Goal: Find specific page/section: Find specific page/section

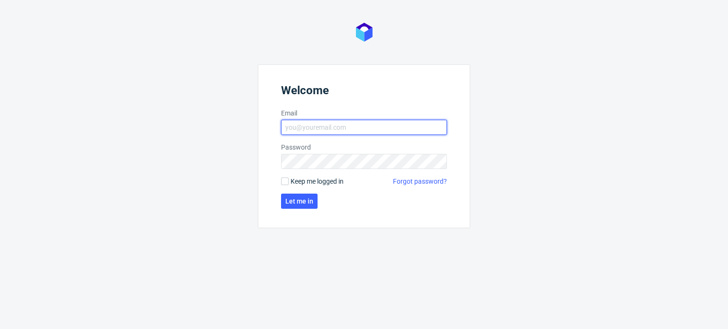
click at [367, 122] on input "Email" at bounding box center [364, 127] width 166 height 15
type input "[PERSON_NAME][EMAIL_ADDRESS][PERSON_NAME][DOMAIN_NAME]"
click button "Let me in" at bounding box center [299, 201] width 37 height 15
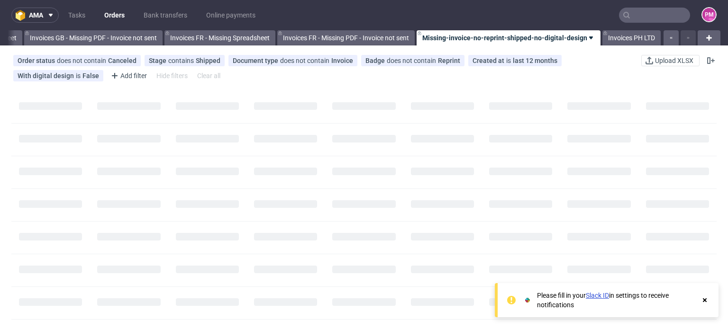
scroll to position [0, 1349]
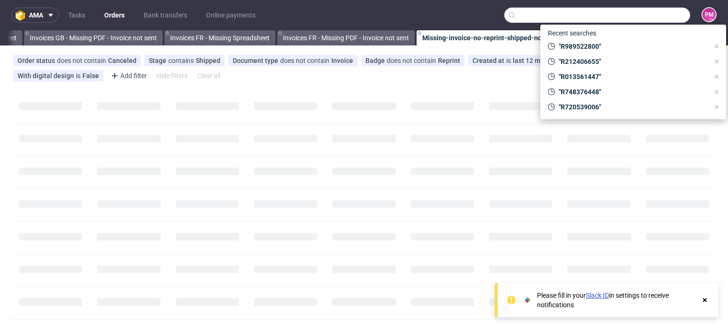
click at [651, 13] on input "text" at bounding box center [597, 15] width 186 height 15
paste input "R778426837"
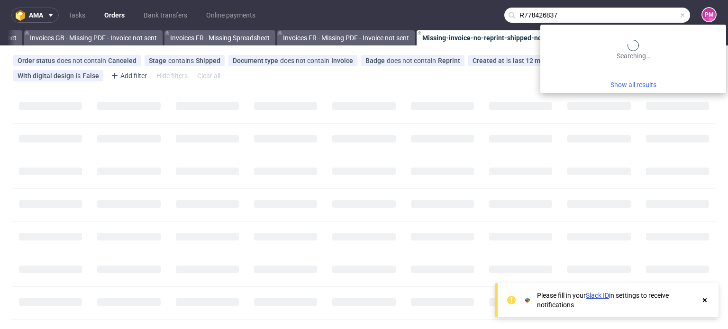
type input "R778426837"
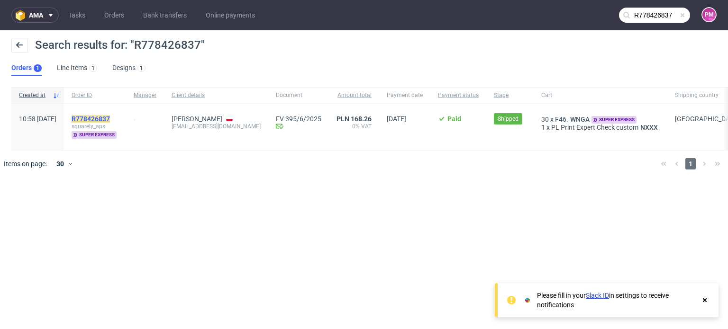
click at [110, 118] on mark "R778426837" at bounding box center [91, 119] width 38 height 8
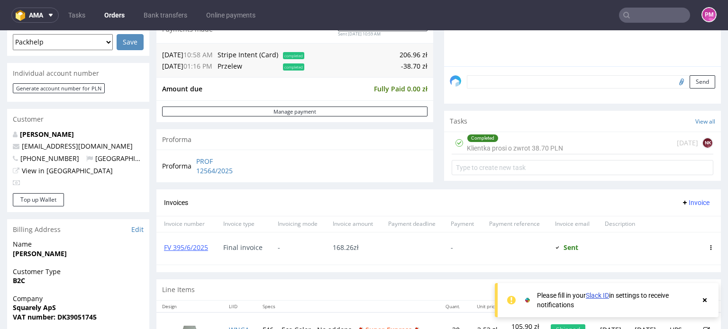
scroll to position [260, 0]
click at [198, 246] on link "FV 395/6/2025" at bounding box center [186, 247] width 44 height 9
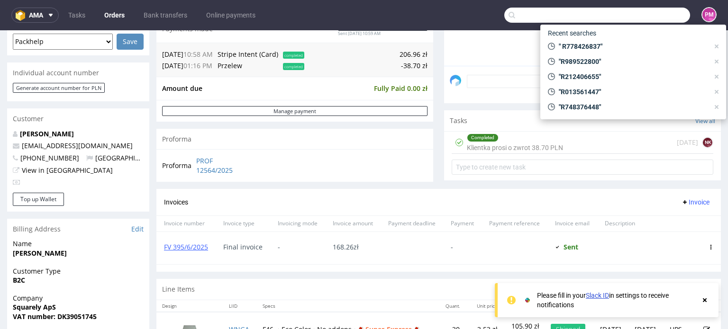
click at [631, 15] on input "text" at bounding box center [597, 15] width 186 height 15
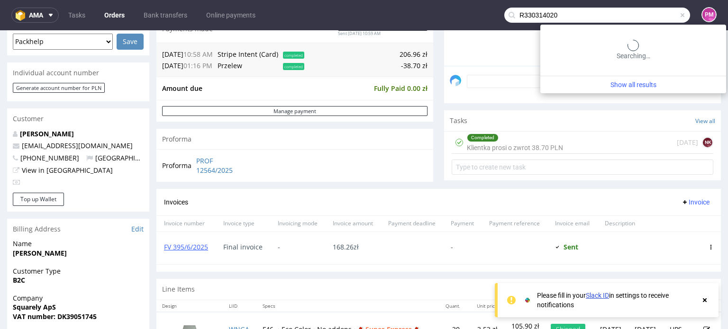
type input "R330314020"
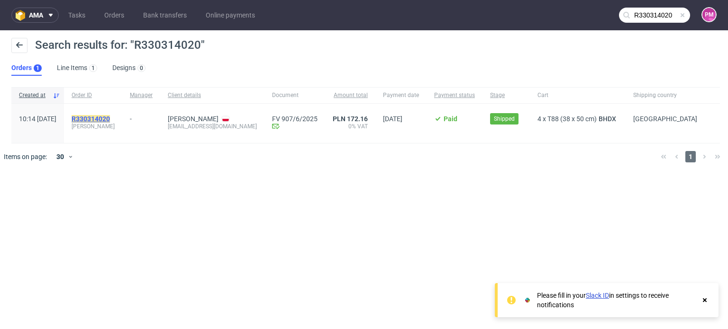
click at [110, 117] on mark "R330314020" at bounding box center [91, 119] width 38 height 8
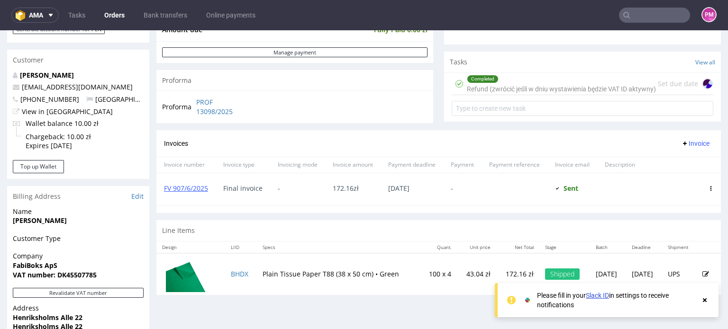
scroll to position [319, 0]
click at [195, 193] on link "FV 907/6/2025" at bounding box center [186, 188] width 44 height 9
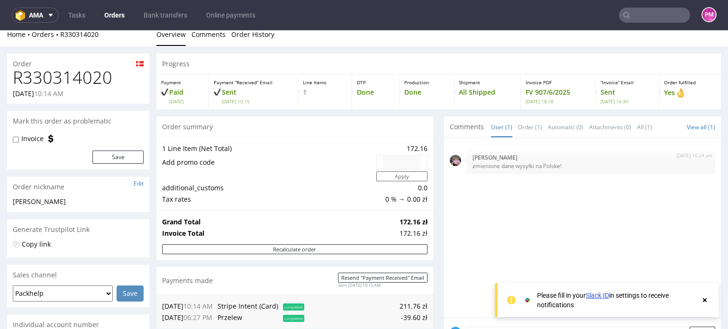
scroll to position [0, 0]
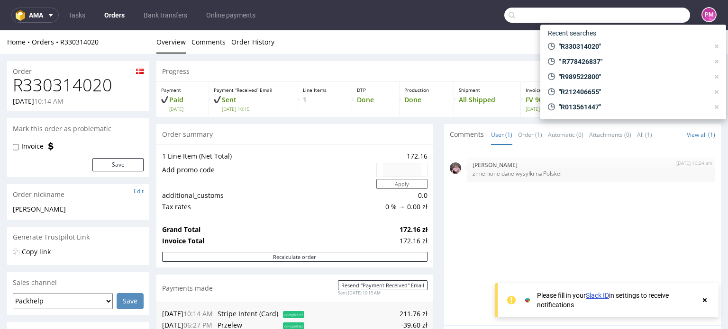
click at [662, 12] on input "text" at bounding box center [597, 15] width 186 height 15
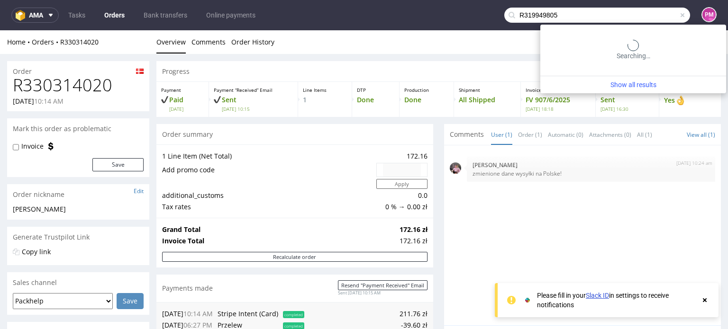
type input "R319949805"
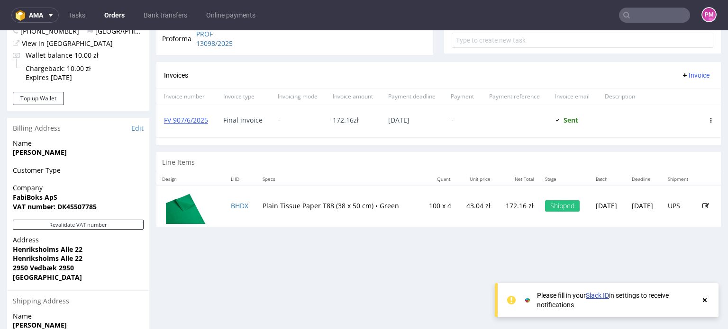
scroll to position [391, 0]
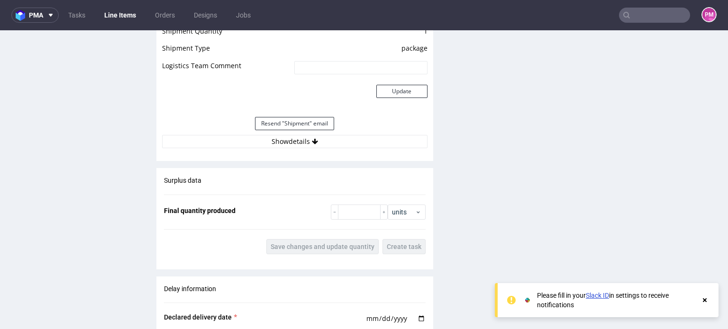
scroll to position [872, 0]
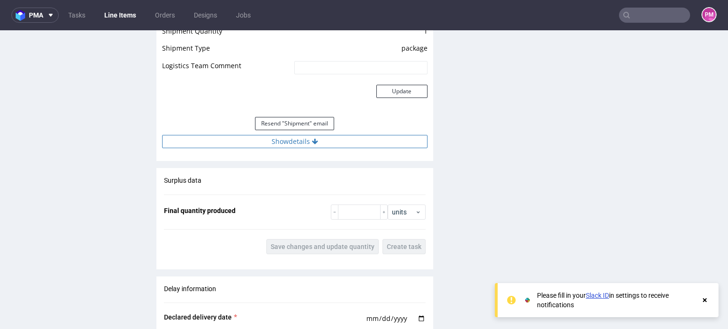
click at [278, 136] on button "Show details" at bounding box center [294, 141] width 265 height 13
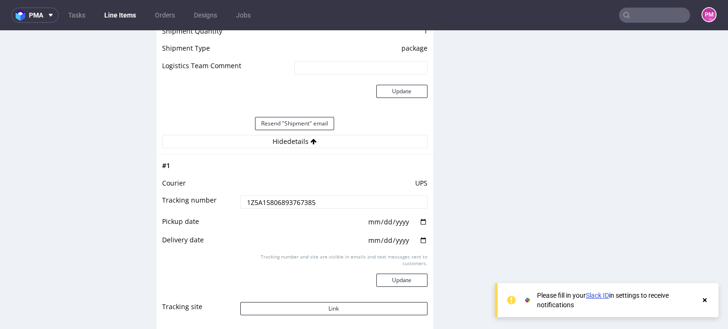
scroll to position [988, 0]
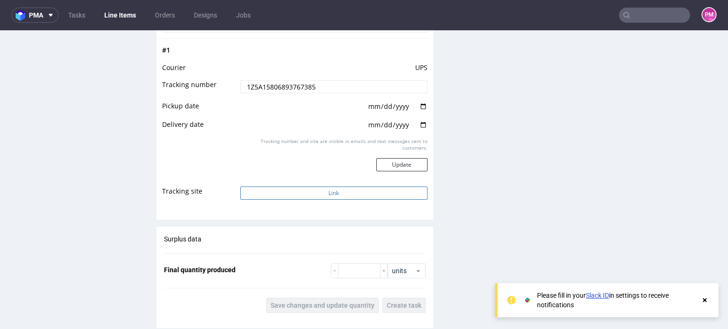
click at [313, 194] on button "Link" at bounding box center [333, 193] width 187 height 13
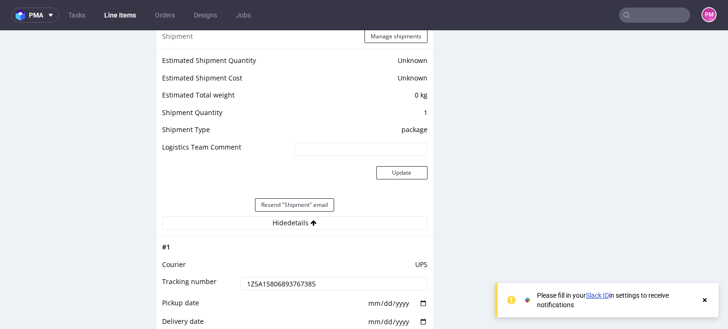
scroll to position [743, 0]
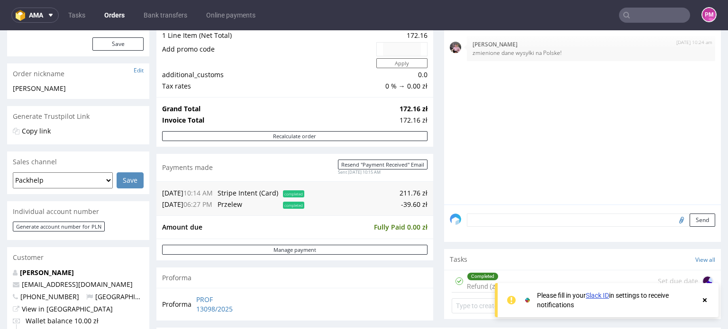
scroll to position [121, 0]
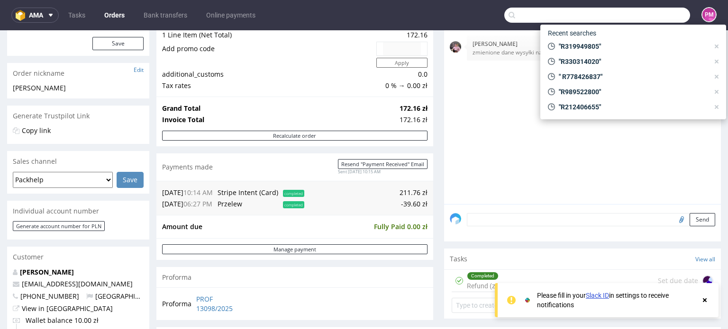
click at [656, 20] on input "text" at bounding box center [597, 15] width 186 height 15
paste input "R319949805"
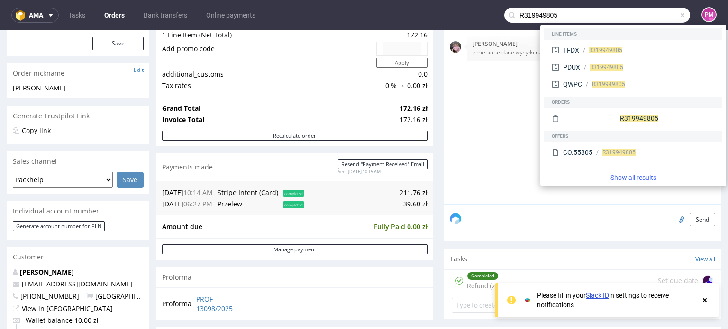
type input "R319949805"
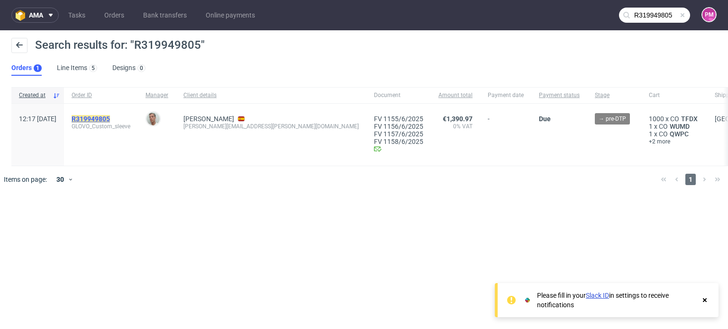
click at [110, 121] on mark "R319949805" at bounding box center [91, 119] width 38 height 8
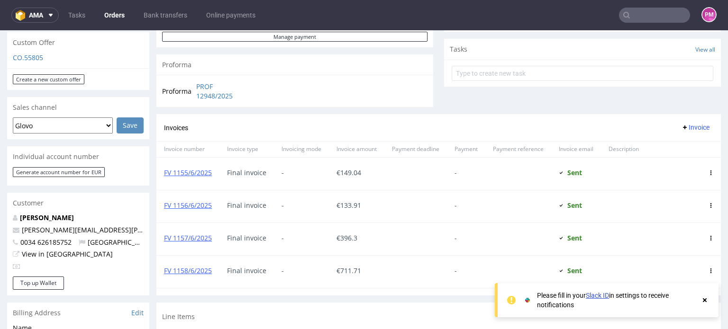
scroll to position [332, 0]
click at [196, 235] on link "FV 1157/6/2025" at bounding box center [188, 237] width 48 height 9
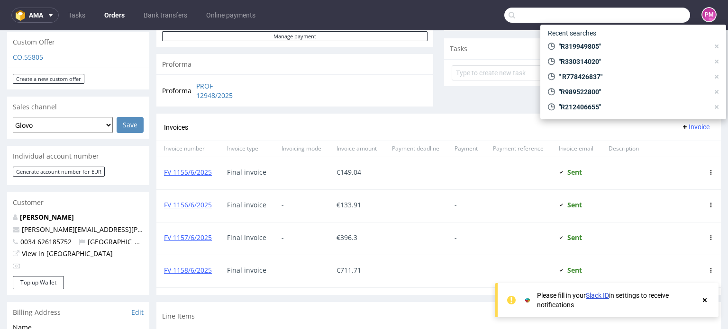
click at [631, 18] on input "text" at bounding box center [597, 15] width 186 height 15
paste input "R509123390"
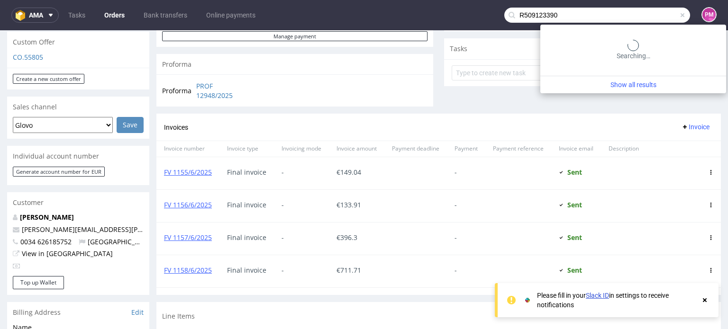
type input "R509123390"
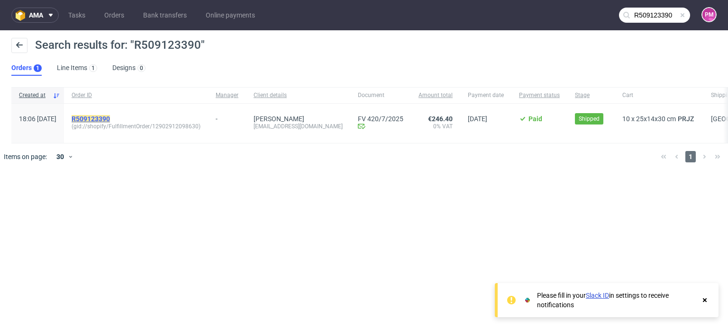
click at [110, 118] on mark "R509123390" at bounding box center [91, 119] width 38 height 8
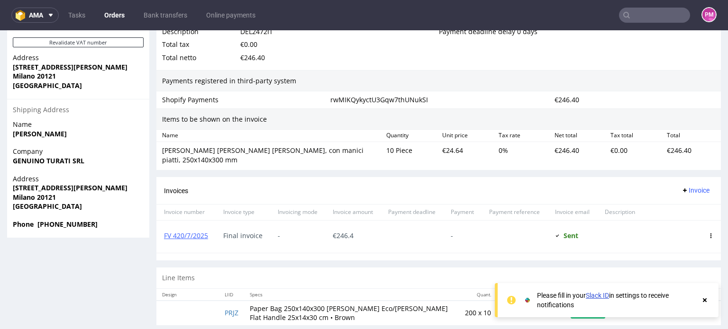
scroll to position [568, 0]
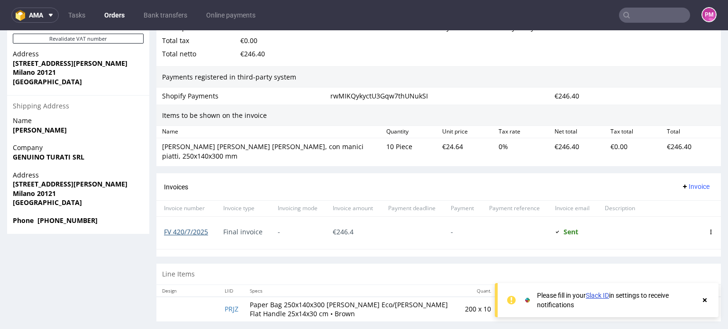
click at [188, 228] on link "FV 420/7/2025" at bounding box center [186, 232] width 44 height 9
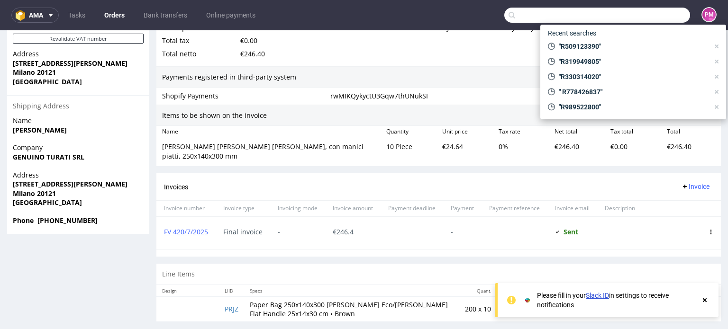
click at [647, 17] on input "text" at bounding box center [597, 15] width 186 height 15
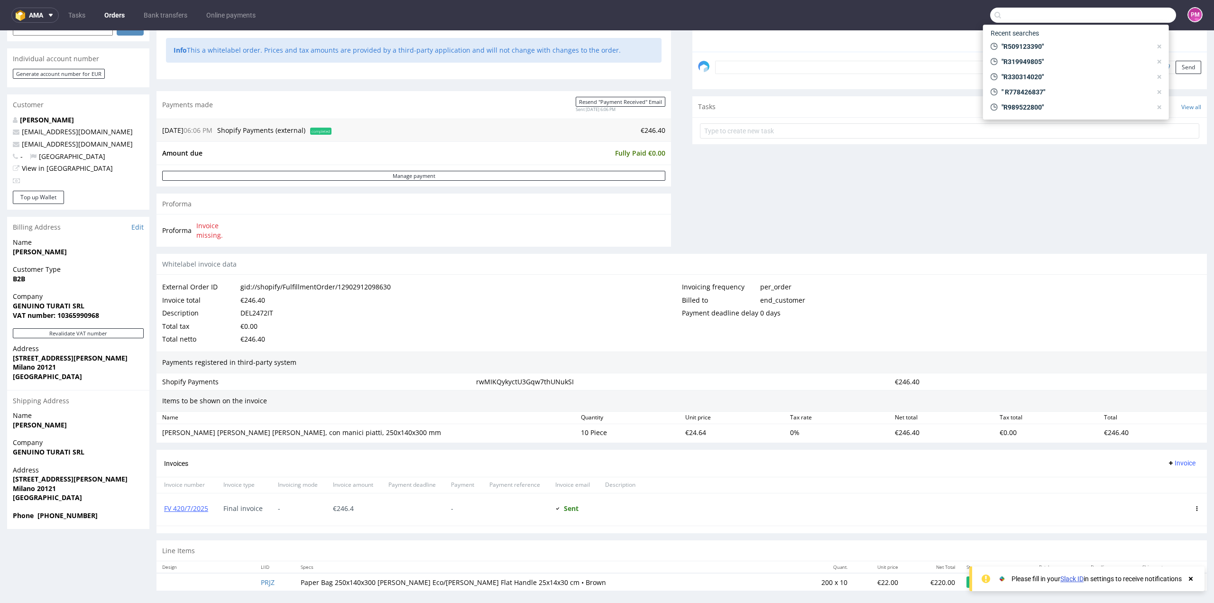
scroll to position [278, 0]
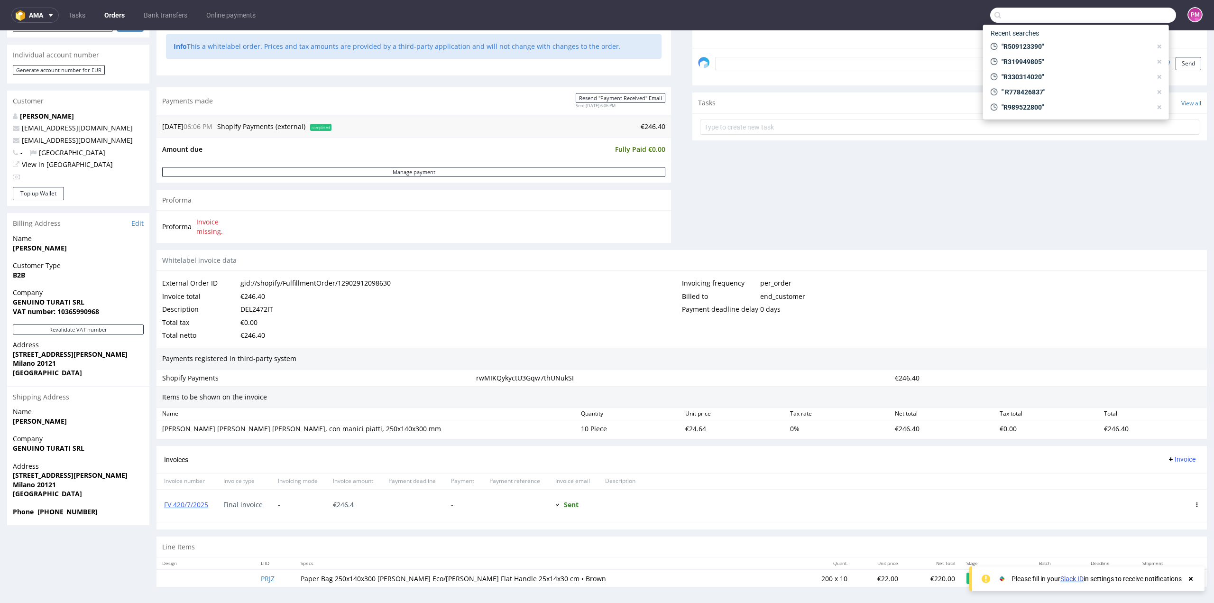
click at [728, 329] on icon at bounding box center [1190, 579] width 9 height 8
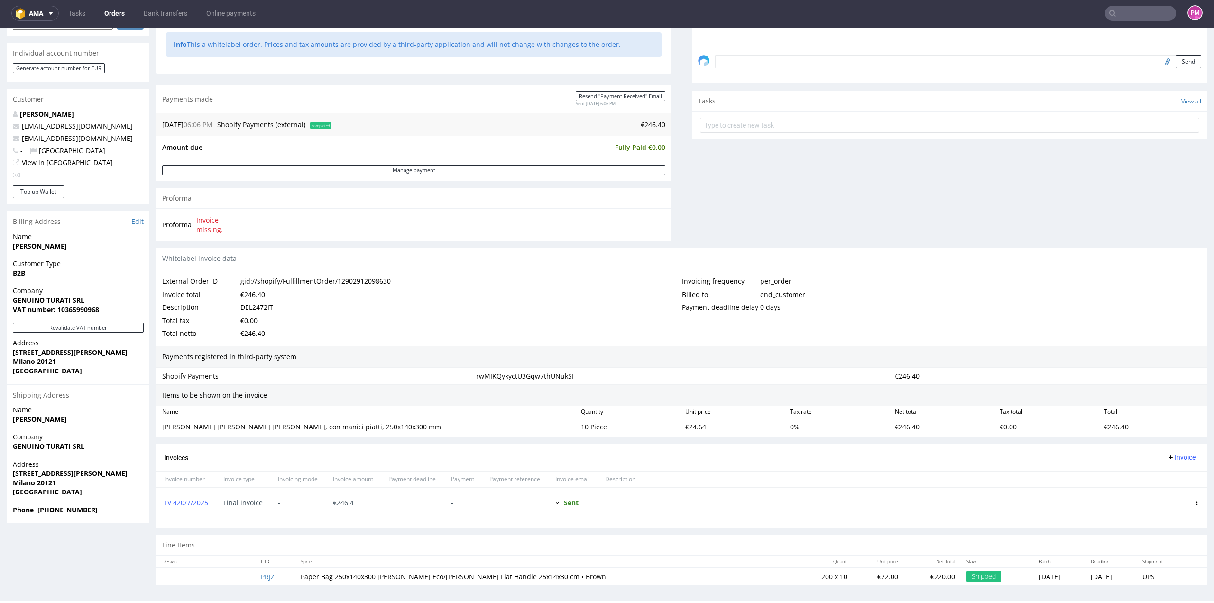
scroll to position [2, 0]
click at [198, 329] on link "FV 420/7/2025" at bounding box center [186, 501] width 44 height 9
click at [728, 11] on input "text" at bounding box center [1140, 12] width 71 height 15
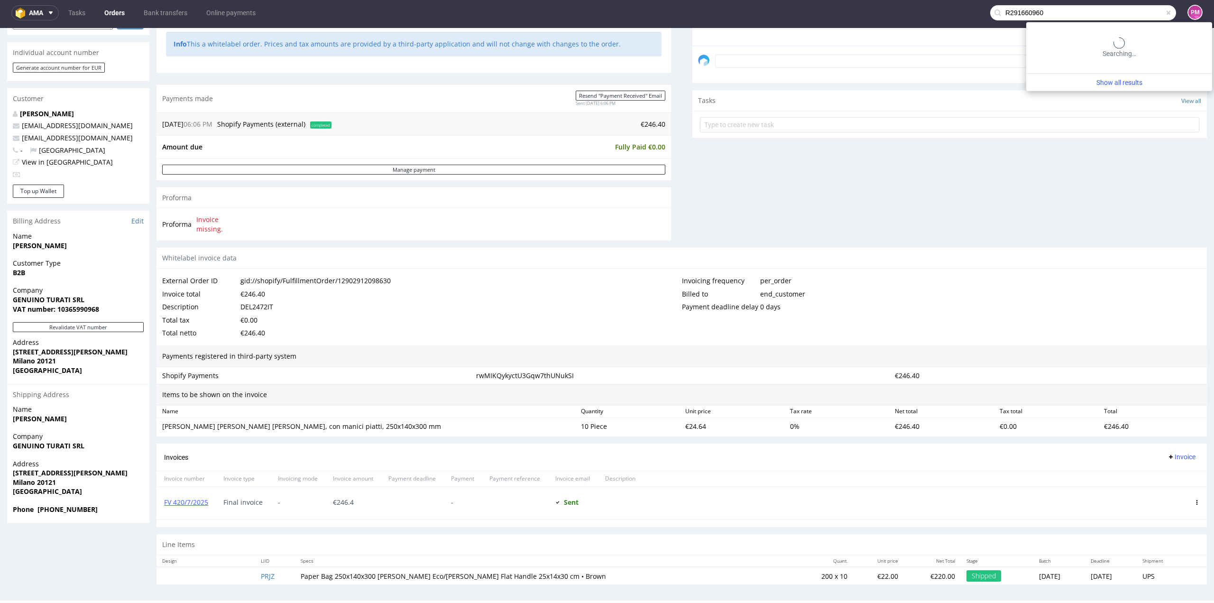
type input "R291660960"
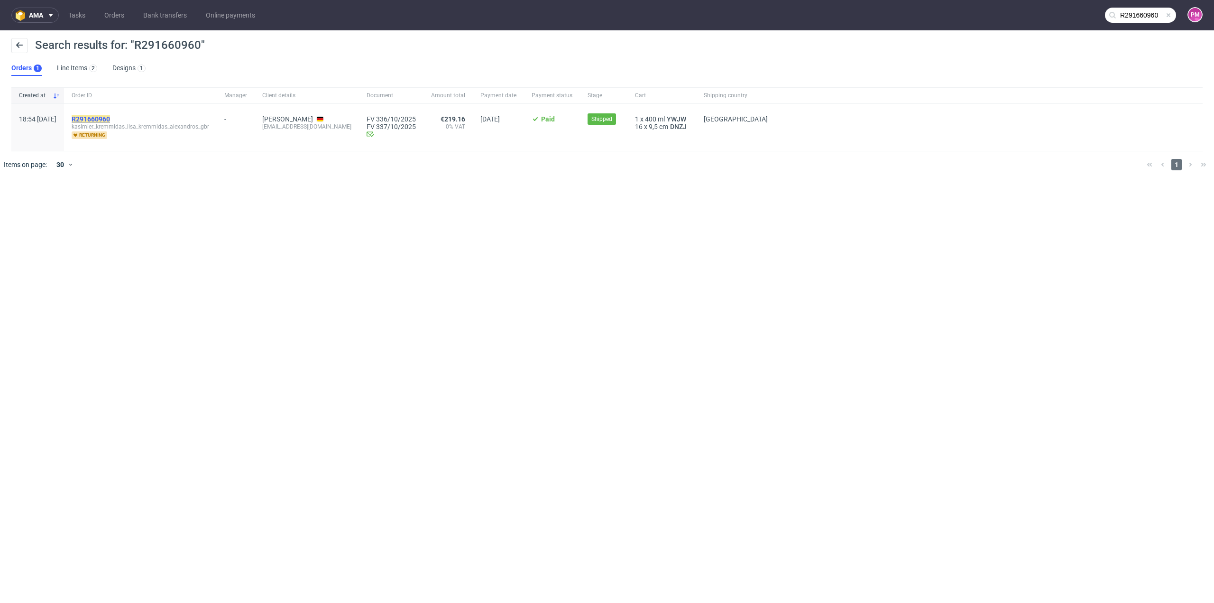
click at [110, 118] on mark "R291660960" at bounding box center [91, 119] width 38 height 8
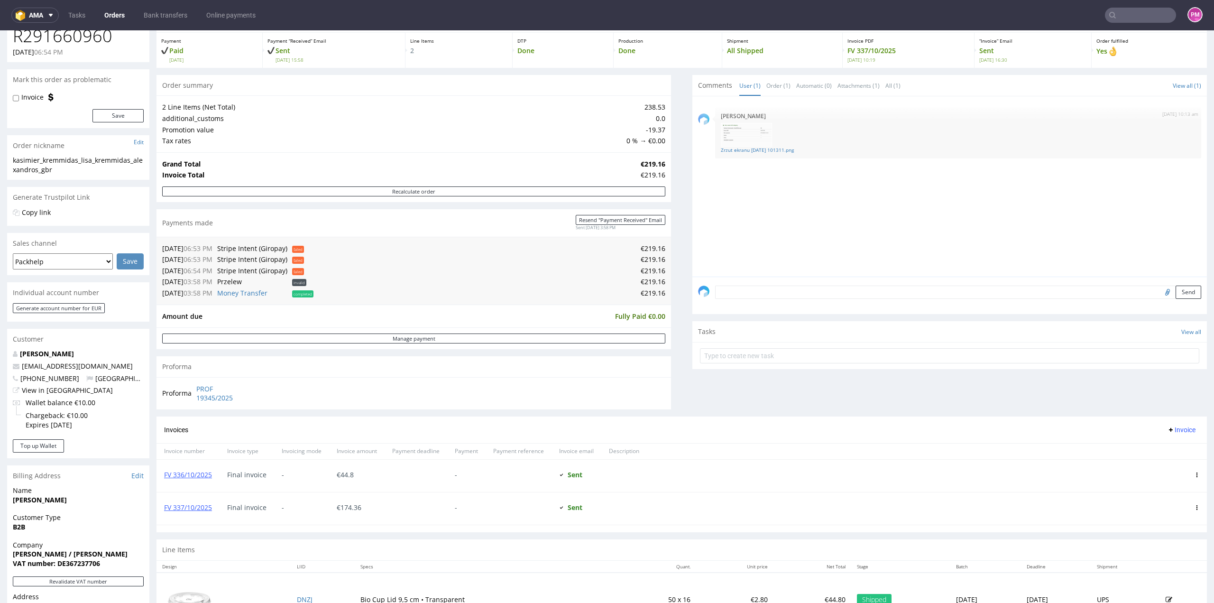
scroll to position [142, 0]
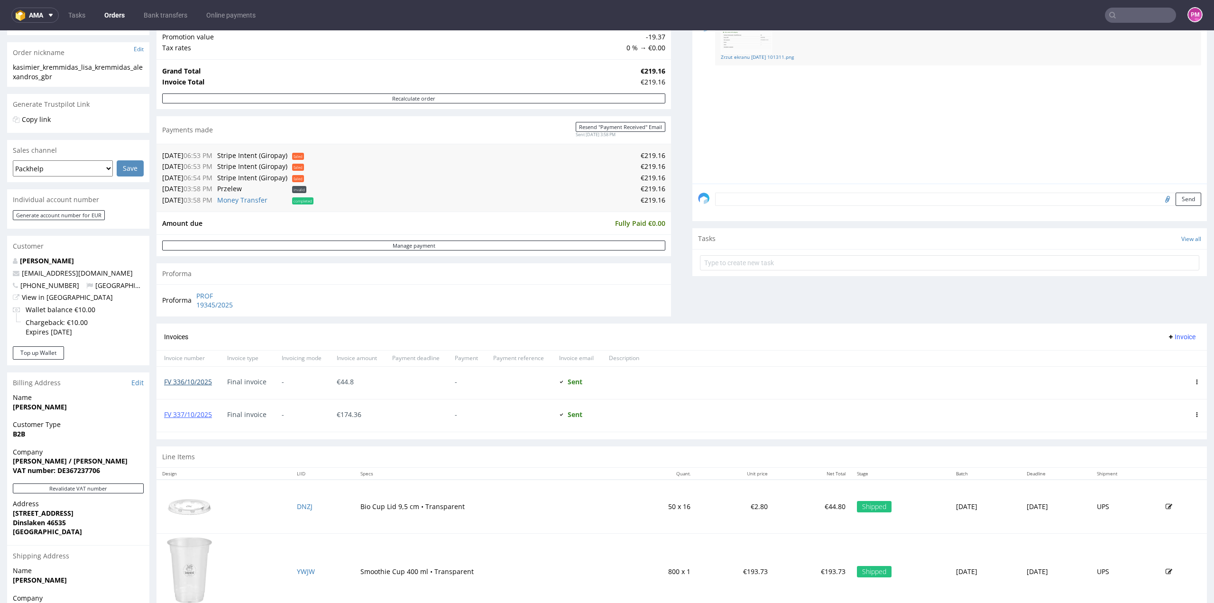
click at [192, 329] on link "FV 336/10/2025" at bounding box center [188, 381] width 48 height 9
click at [728, 14] on input "text" at bounding box center [1140, 15] width 71 height 15
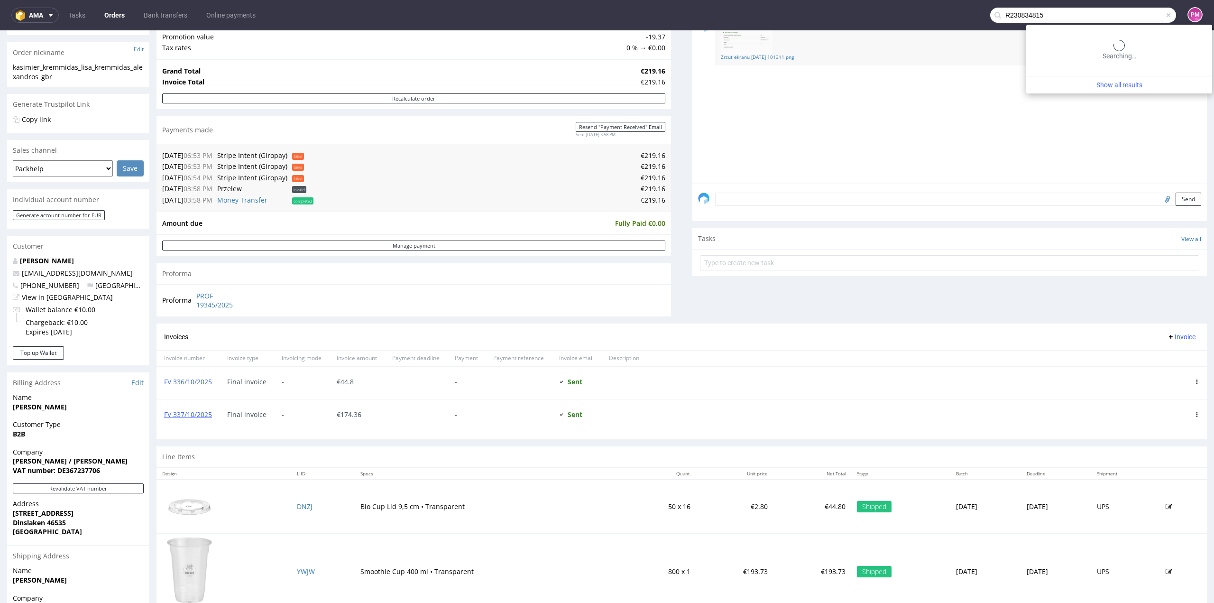
type input "R230834815"
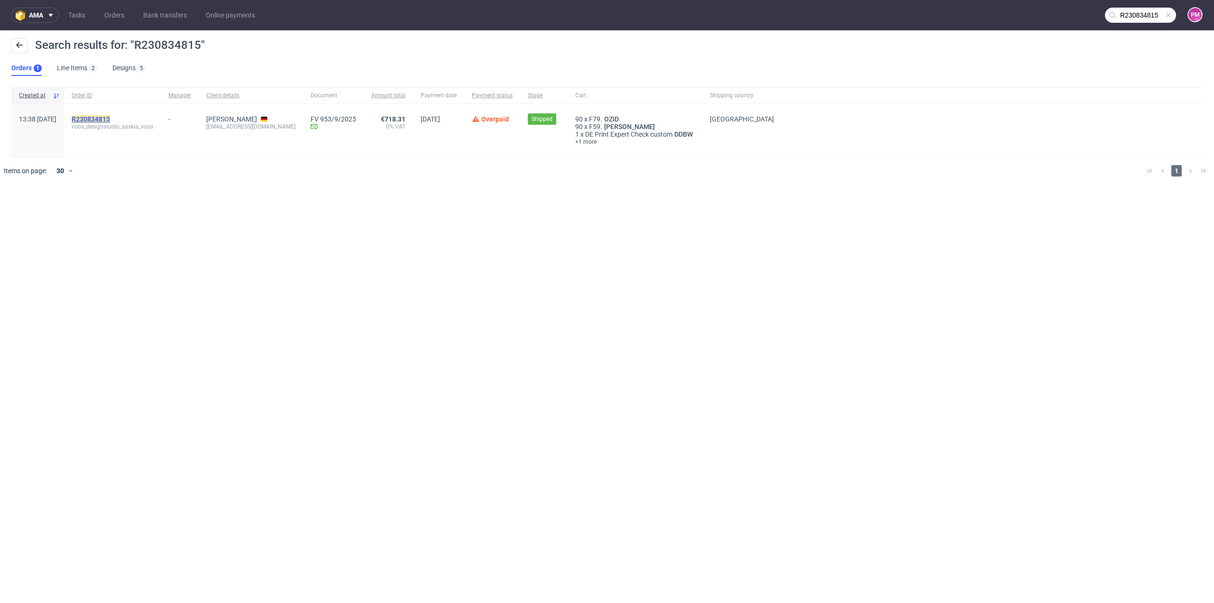
click at [105, 120] on mark "R230834815" at bounding box center [91, 119] width 38 height 8
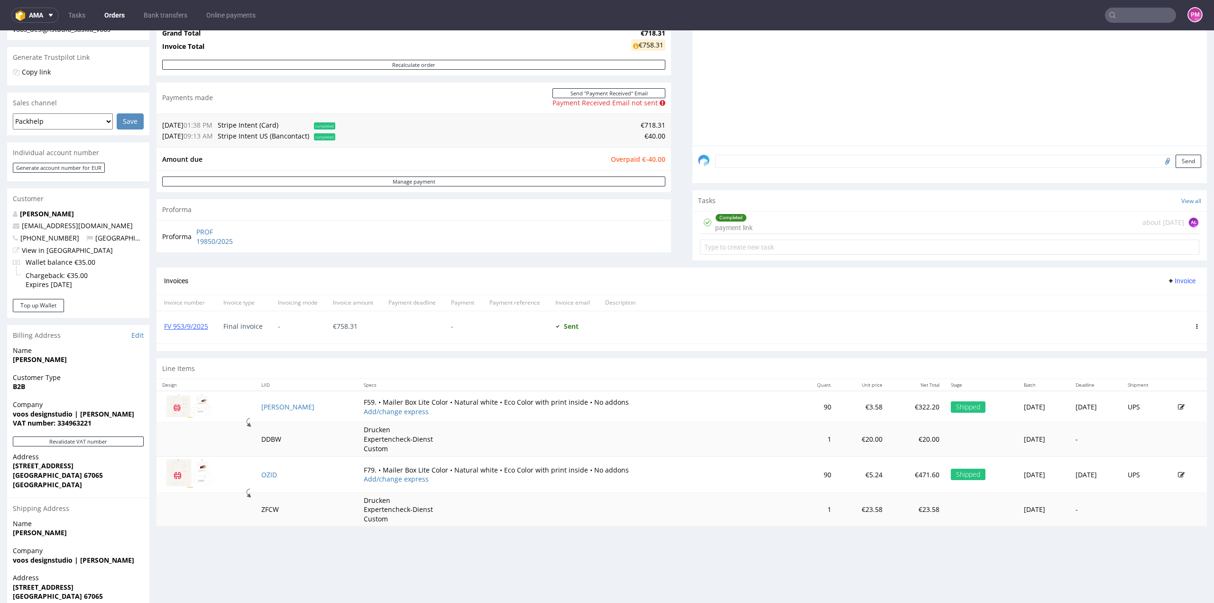
scroll to position [190, 0]
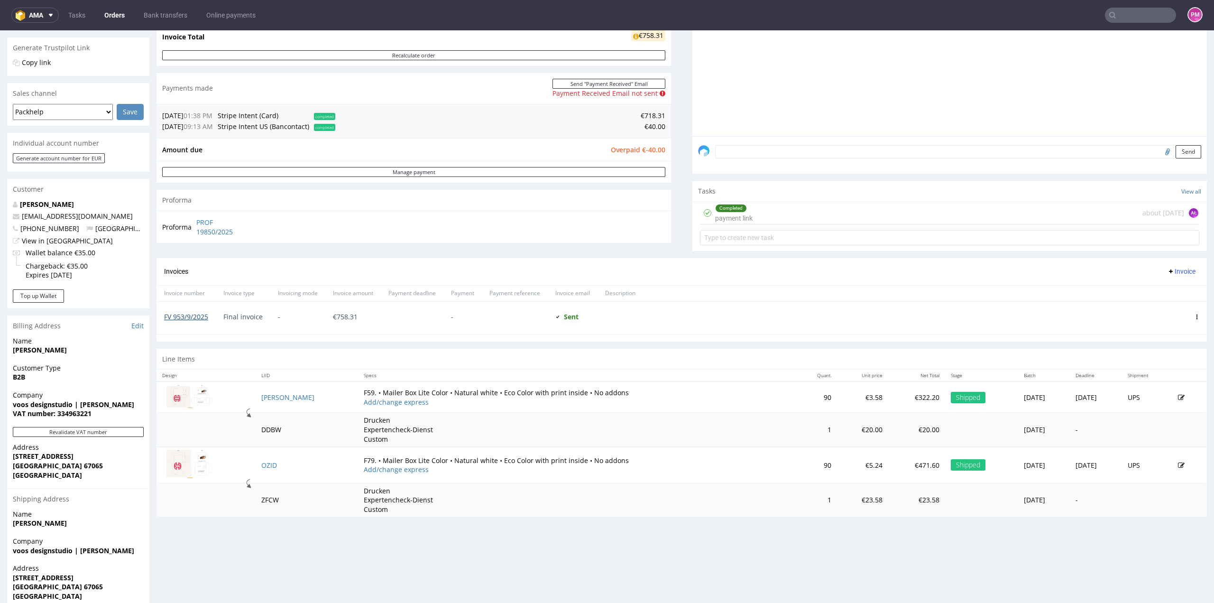
click at [194, 314] on link "FV 953/9/2025" at bounding box center [186, 316] width 44 height 9
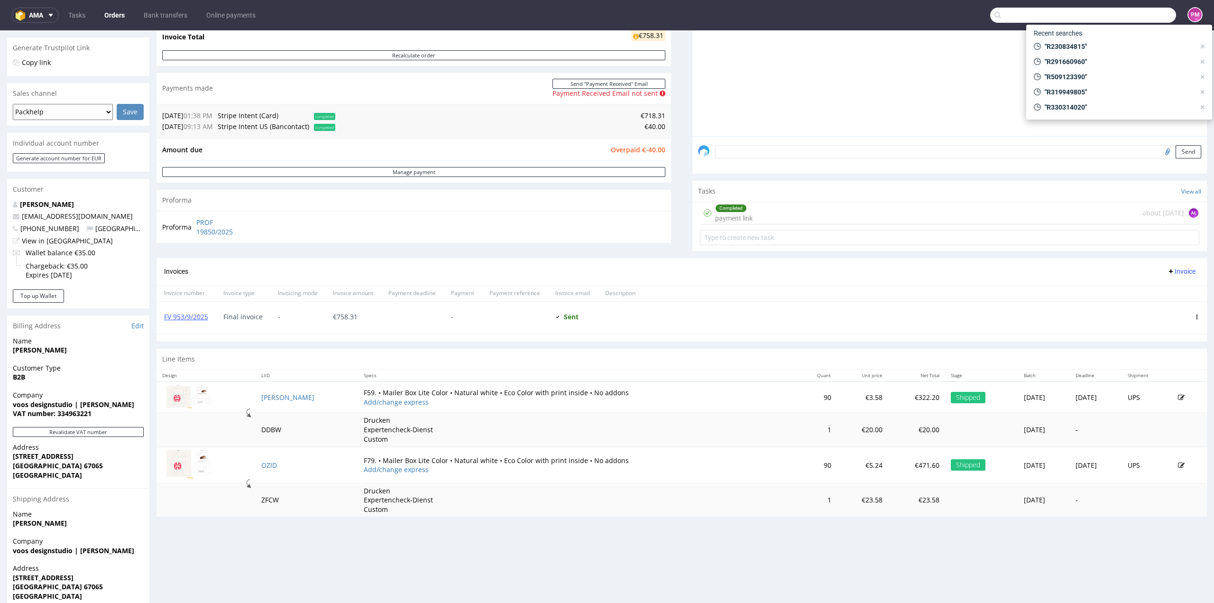
click at [728, 14] on input "text" at bounding box center [1083, 15] width 186 height 15
type input "R174416230"
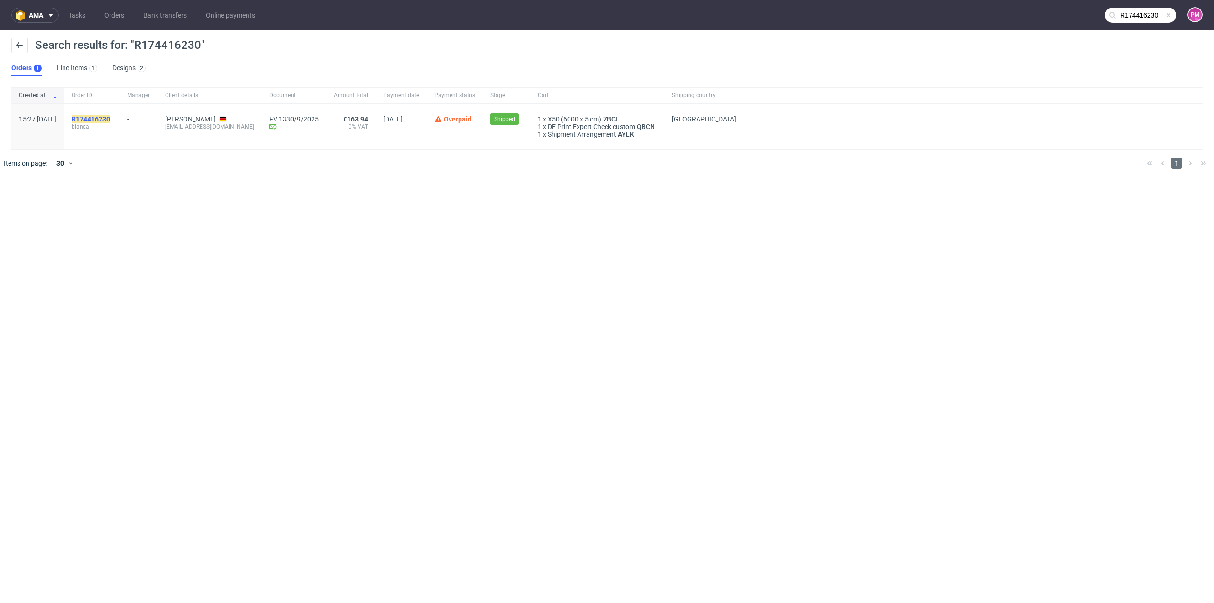
click at [110, 115] on mark "R174416230" at bounding box center [91, 119] width 38 height 8
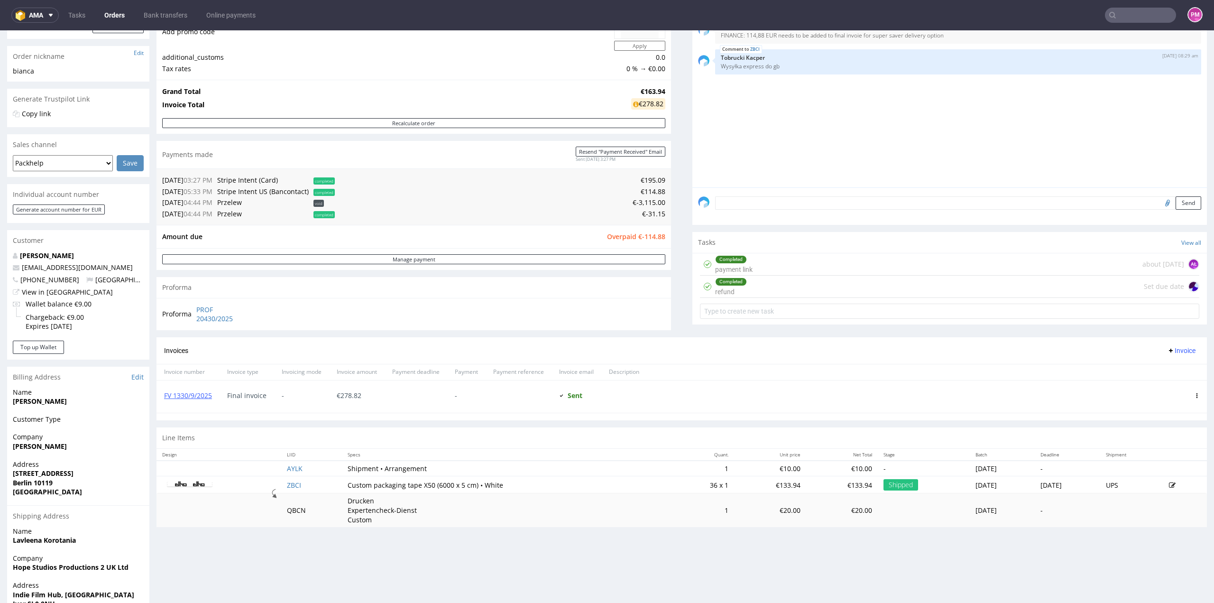
scroll to position [142, 0]
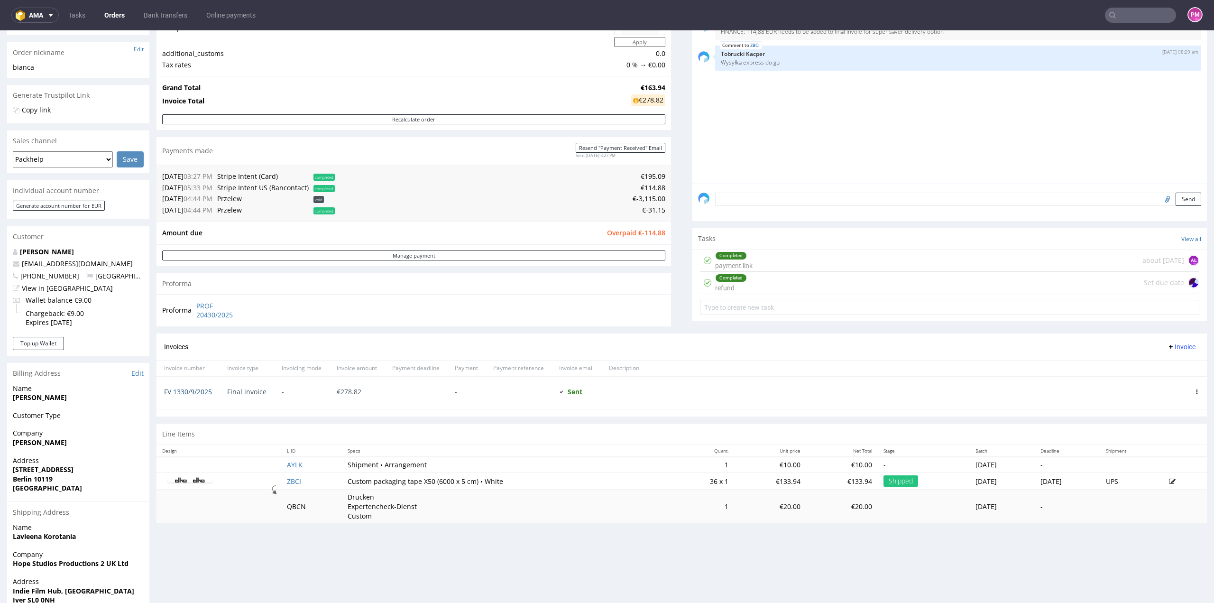
click at [203, 329] on link "FV 1330/9/2025" at bounding box center [188, 391] width 48 height 9
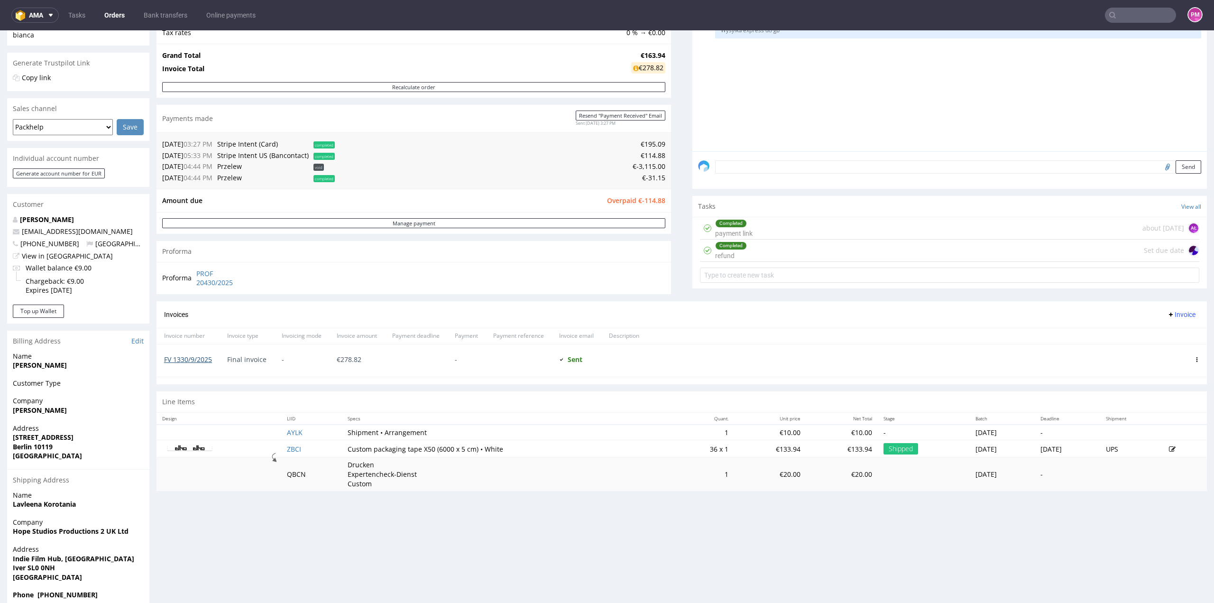
scroll to position [190, 0]
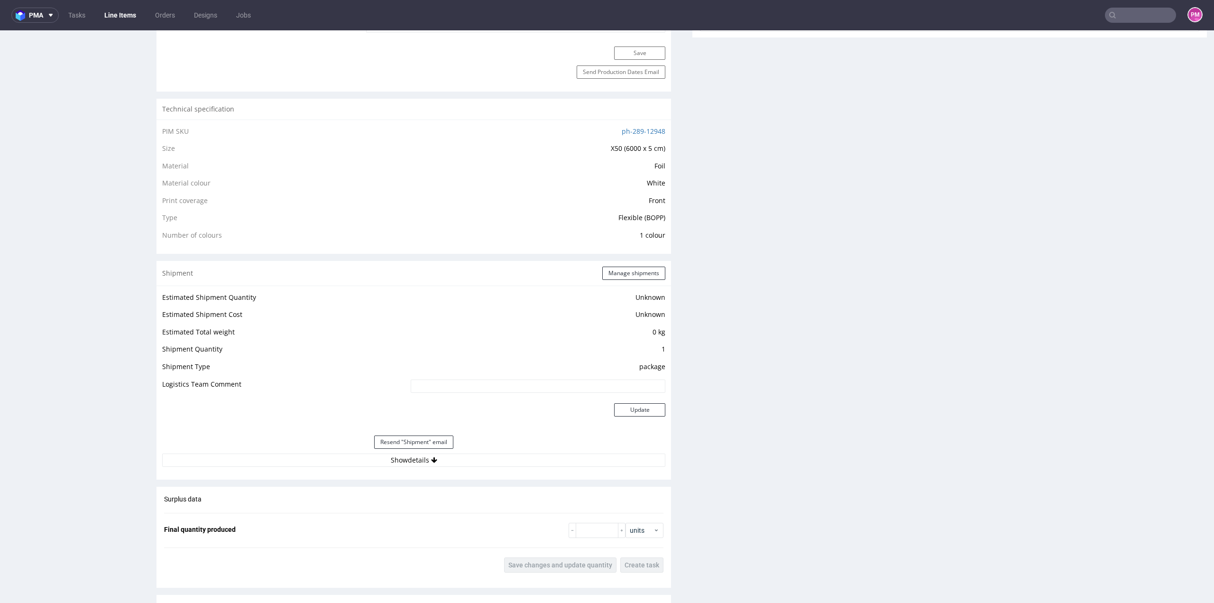
scroll to position [616, 0]
click at [400, 329] on button "Show details" at bounding box center [413, 459] width 503 height 13
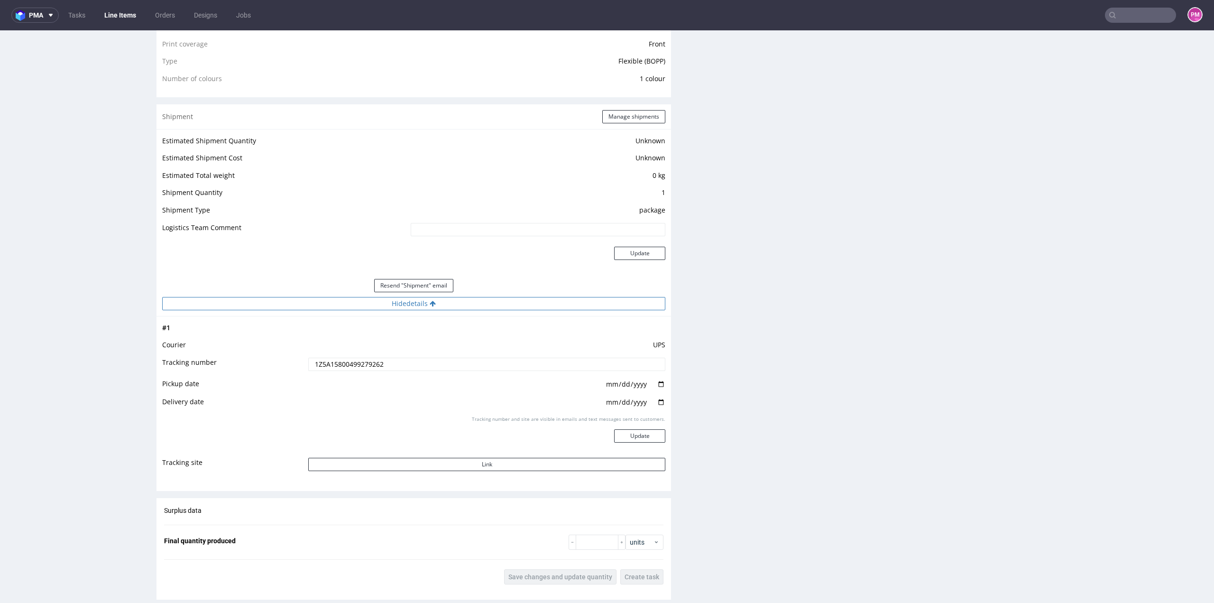
scroll to position [806, 0]
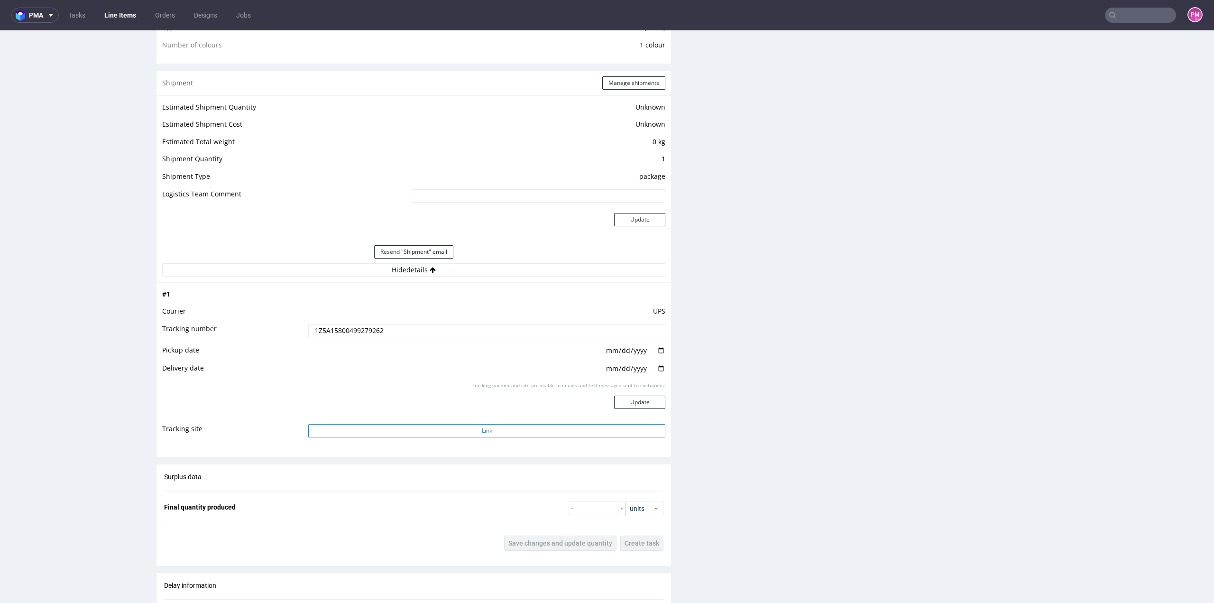
click at [402, 329] on button "Link" at bounding box center [486, 430] width 357 height 13
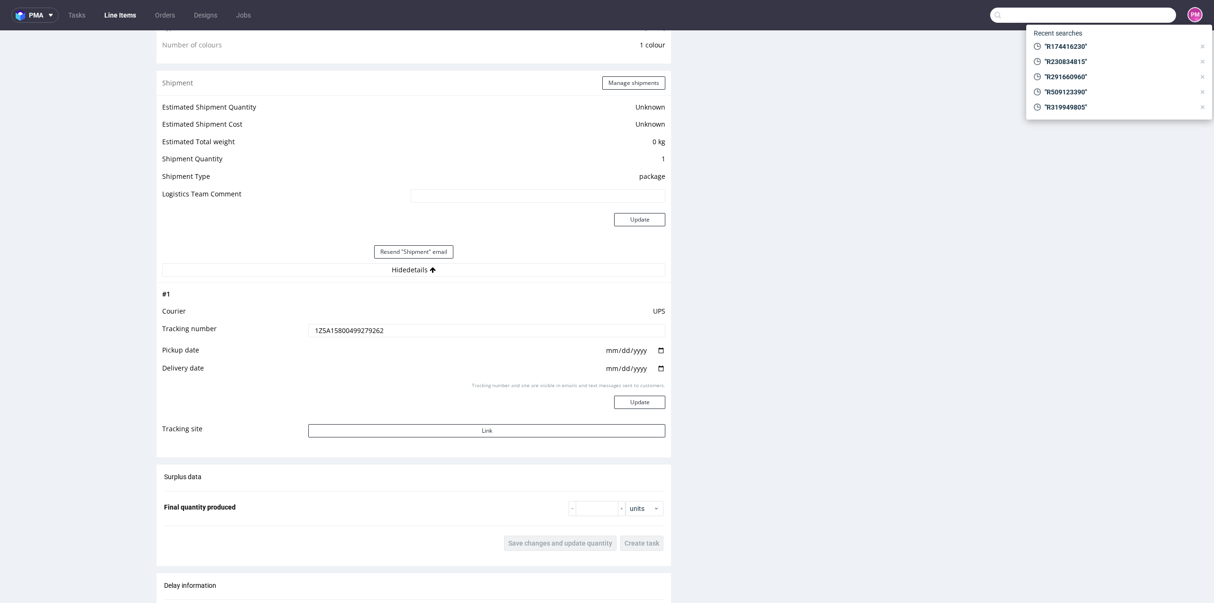
click at [728, 15] on input "text" at bounding box center [1083, 15] width 186 height 15
type input "R905592578"
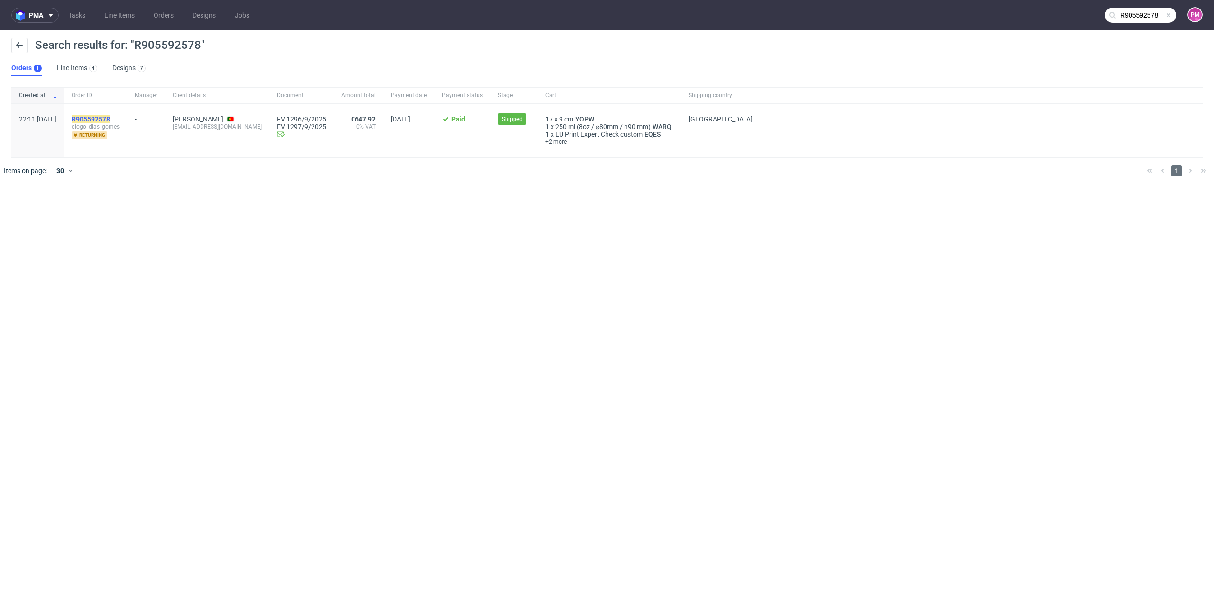
click at [110, 119] on mark "R905592578" at bounding box center [91, 119] width 38 height 8
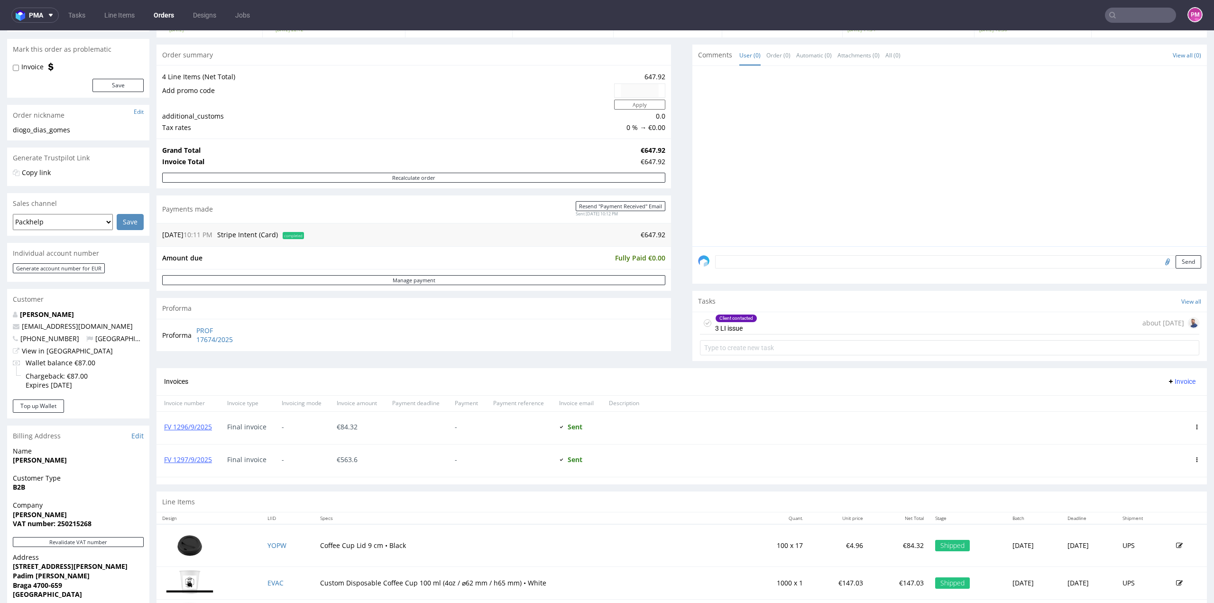
scroll to position [95, 0]
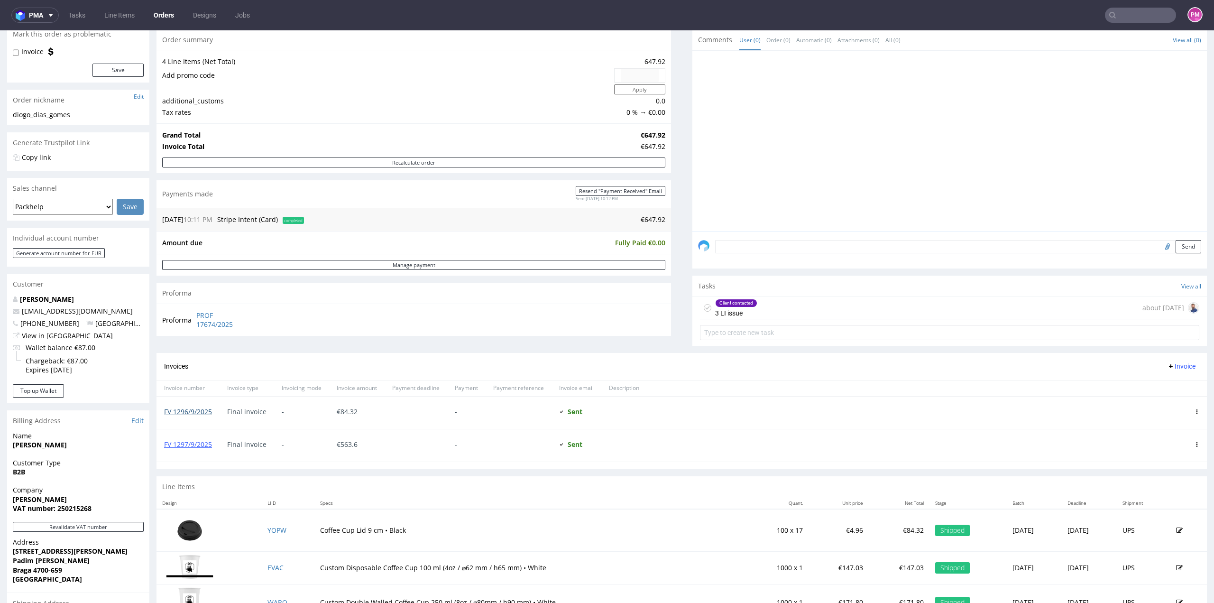
click at [197, 329] on link "FV 1296/9/2025" at bounding box center [188, 411] width 48 height 9
click at [728, 15] on input "text" at bounding box center [1140, 15] width 71 height 15
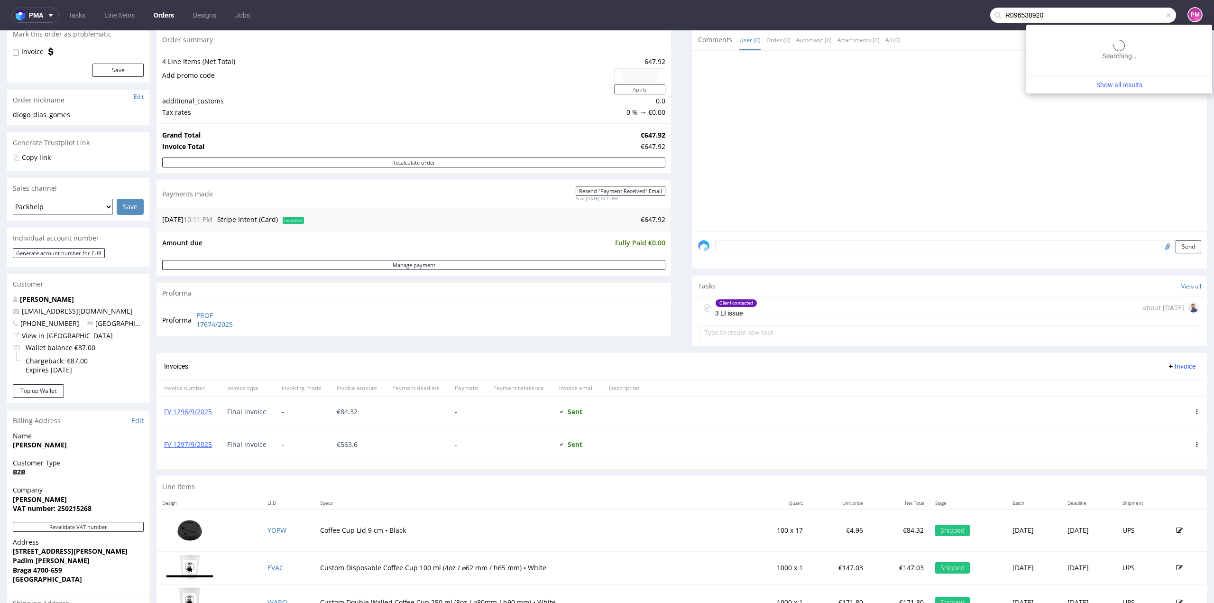
type input "R096538920"
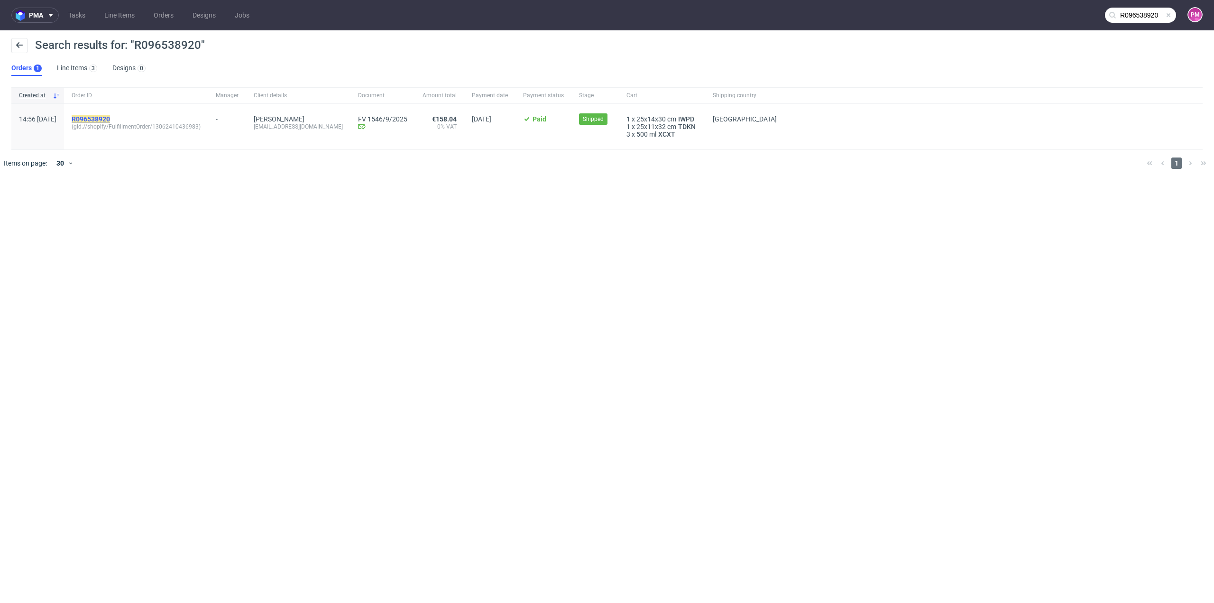
click at [110, 119] on mark "R096538920" at bounding box center [91, 119] width 38 height 8
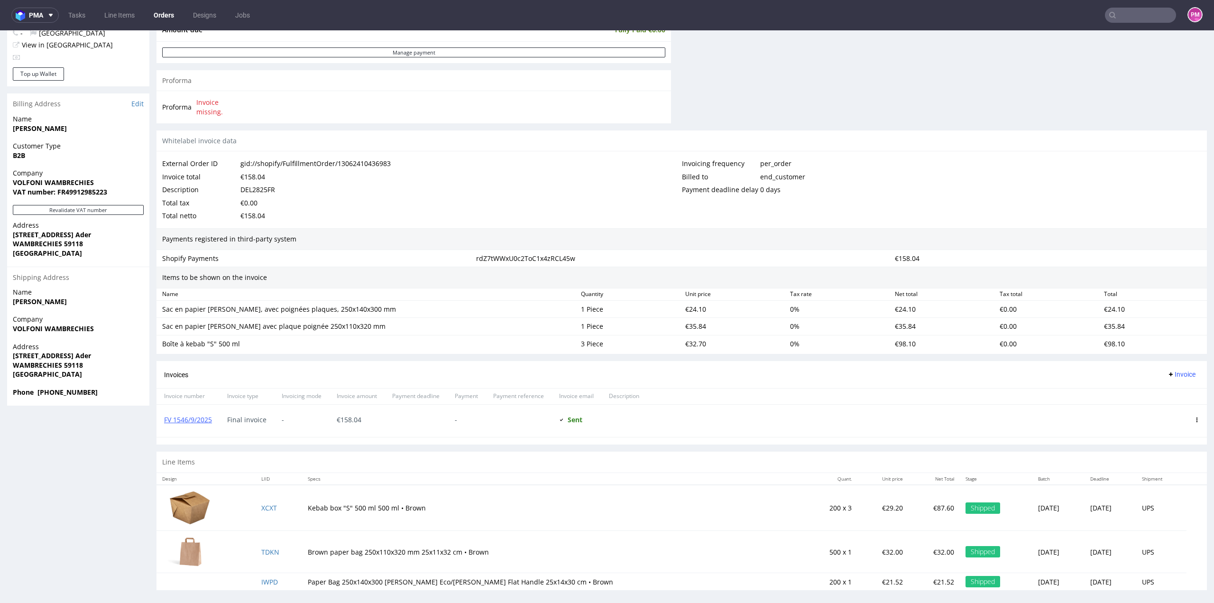
scroll to position [400, 0]
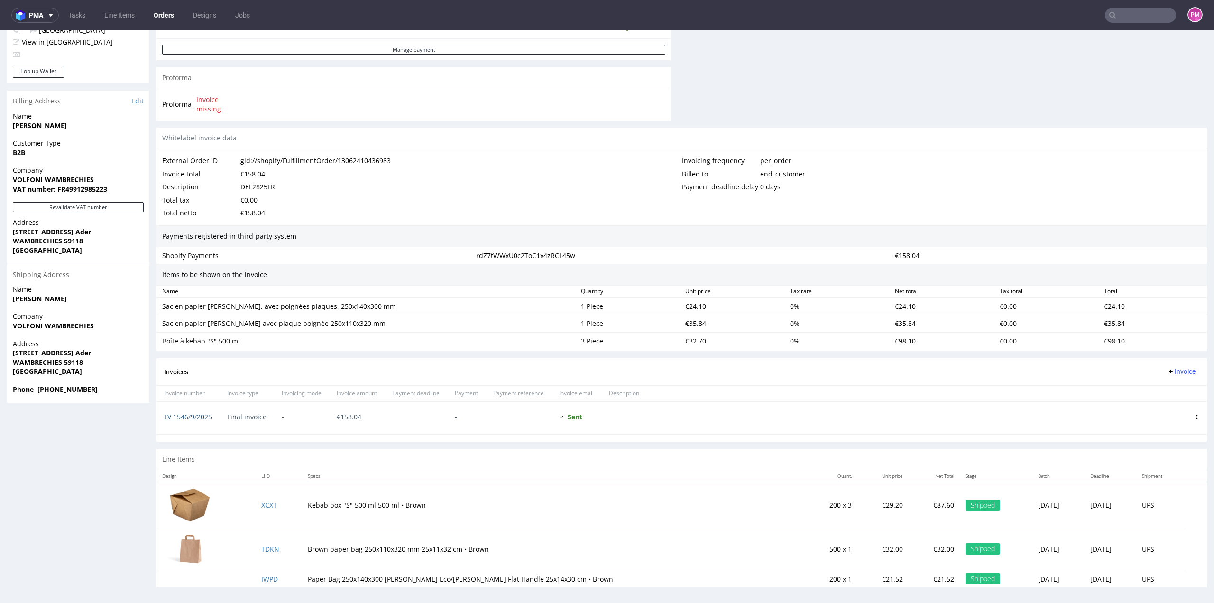
click at [194, 329] on link "FV 1546/9/2025" at bounding box center [188, 416] width 48 height 9
